Goal: Information Seeking & Learning: Learn about a topic

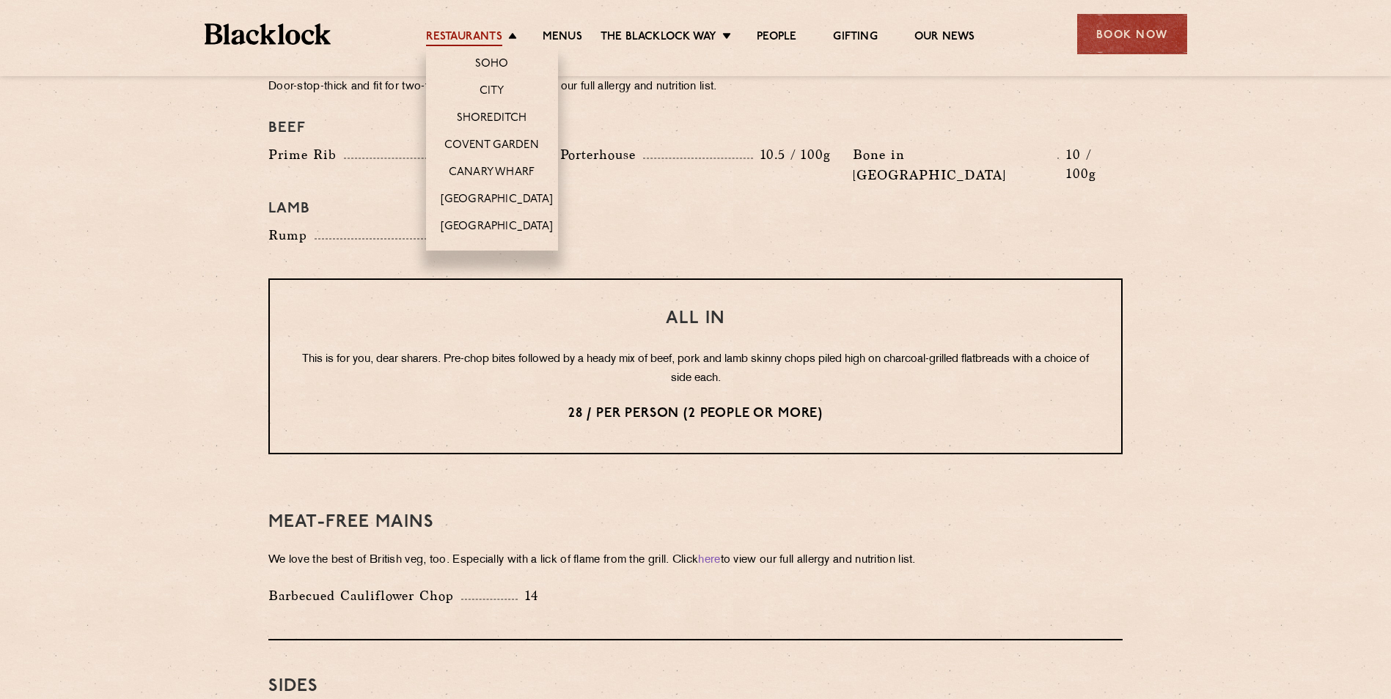
click at [461, 32] on link "Restaurants" at bounding box center [464, 38] width 76 height 16
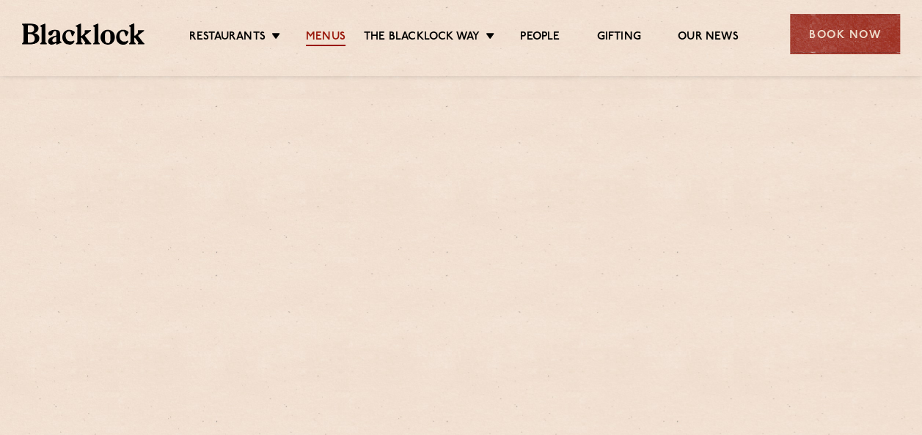
click at [333, 38] on link "Menus" at bounding box center [326, 38] width 40 height 16
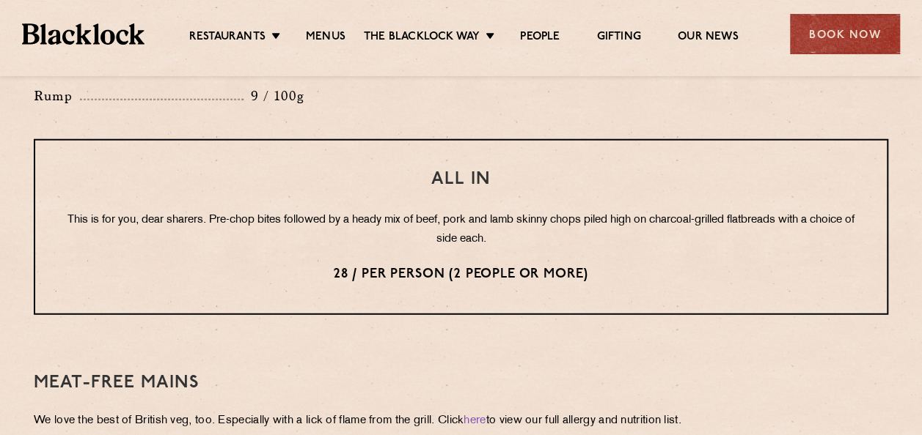
scroll to position [1833, 0]
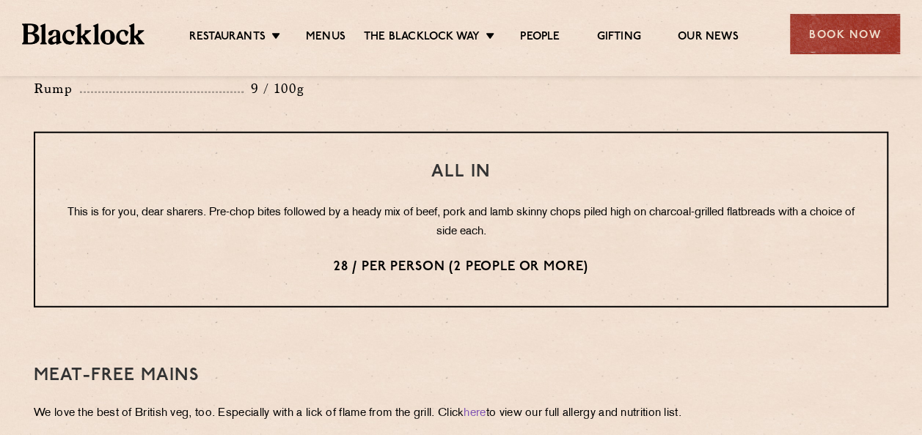
click at [674, 330] on div "Meat-Free mains We love the best of British veg, too. Especially with a lick of…" at bounding box center [461, 412] width 854 height 164
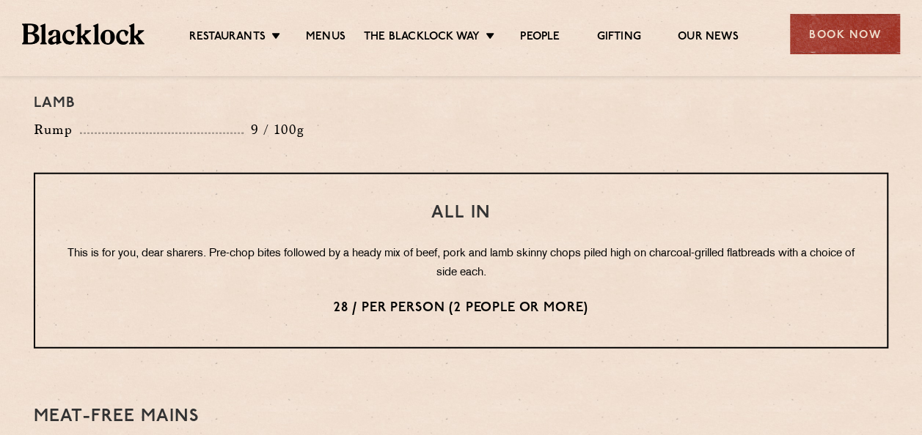
scroll to position [1760, 0]
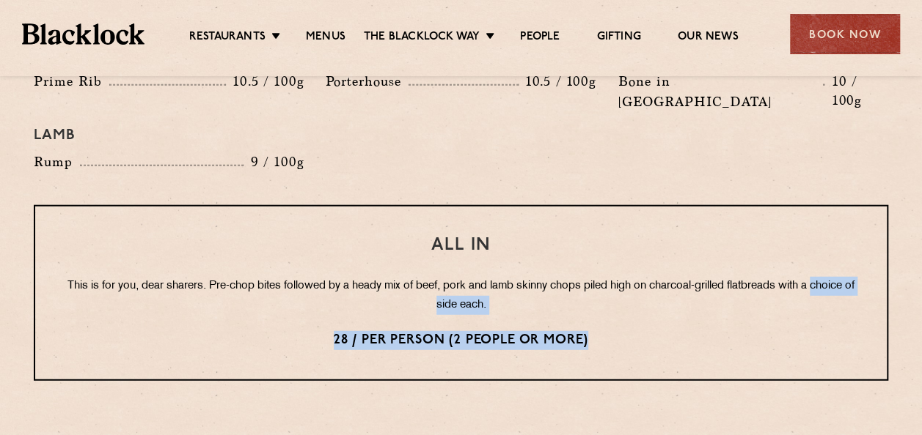
drag, startPoint x: 711, startPoint y: 287, endPoint x: 100, endPoint y: 258, distance: 612.1
click at [100, 258] on div "All In This is for you, dear sharers. Pre-chop bites followed by a heady mix of…" at bounding box center [461, 293] width 854 height 176
drag, startPoint x: 100, startPoint y: 258, endPoint x: 134, endPoint y: 282, distance: 42.1
click at [134, 282] on div "All In This is for you, dear sharers. Pre-chop bites followed by a heady mix of…" at bounding box center [461, 293] width 854 height 176
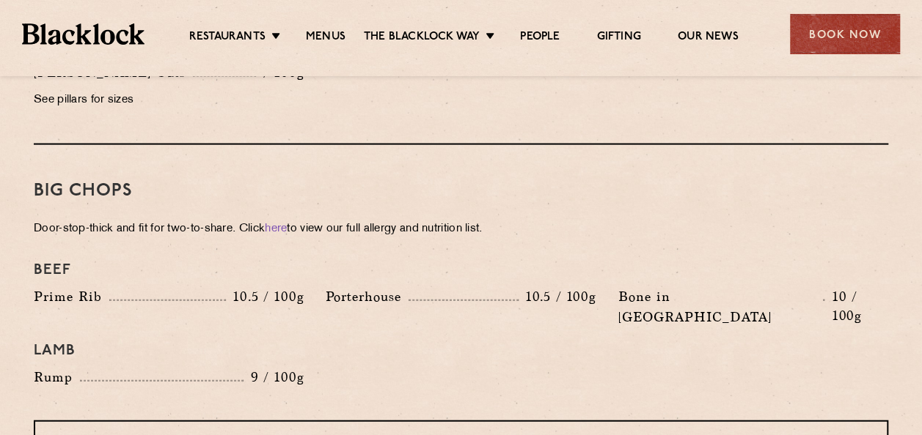
scroll to position [1540, 0]
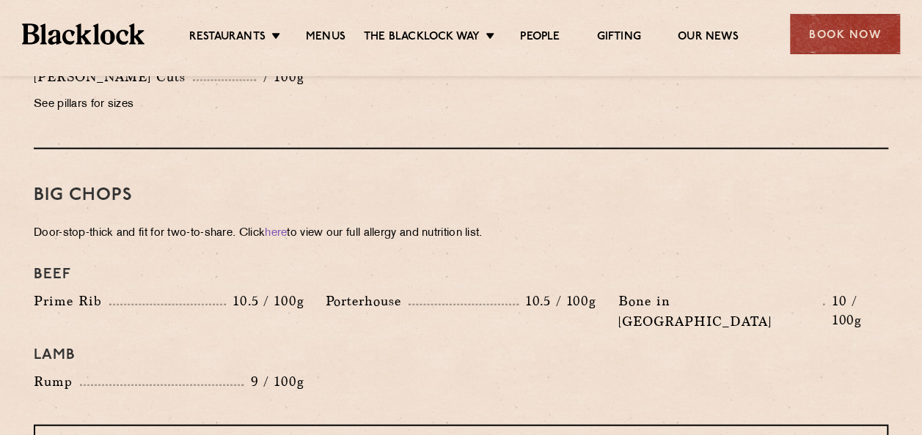
click at [453, 236] on div "Big Chops Door-stop-thick and fit for two-to-share. Click here to view our full…" at bounding box center [461, 288] width 854 height 276
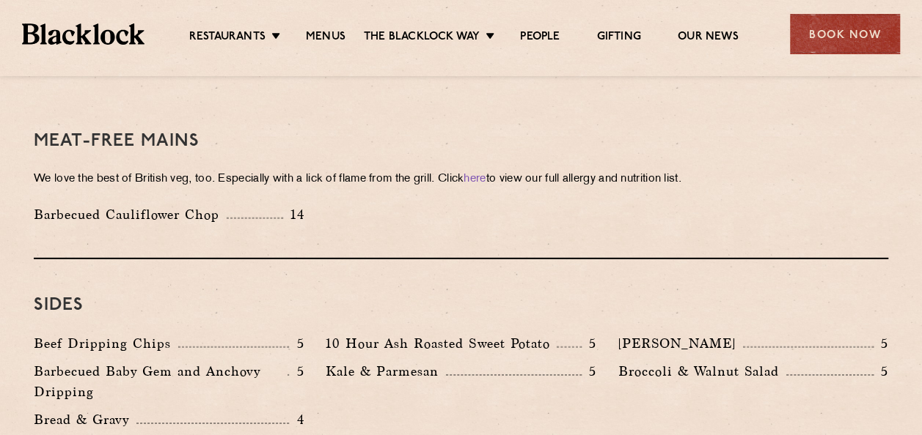
scroll to position [1833, 0]
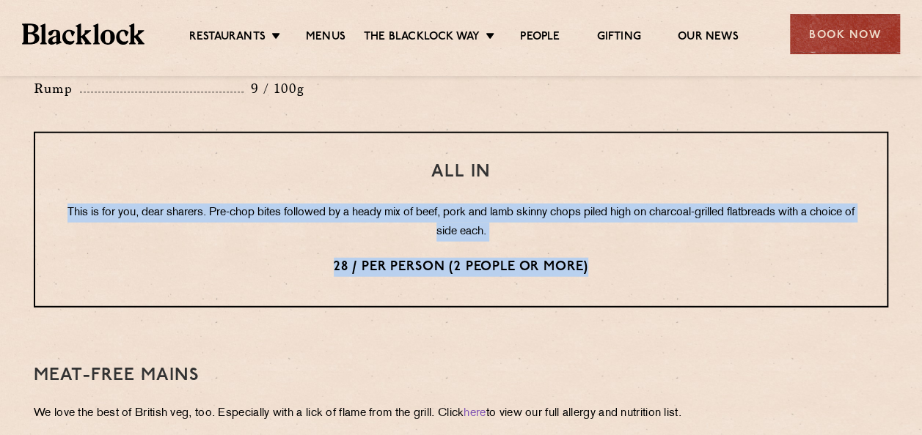
drag, startPoint x: 630, startPoint y: 218, endPoint x: 23, endPoint y: 163, distance: 609.6
click at [720, 204] on p "This is for you, dear sharers. Pre-chop bites followed by a heady mix of beef, …" at bounding box center [461, 223] width 793 height 38
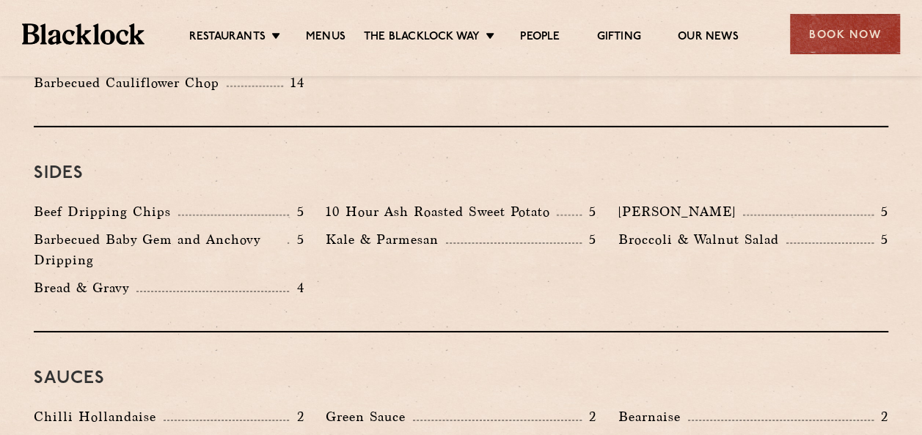
scroll to position [2126, 0]
